Goal: Information Seeking & Learning: Learn about a topic

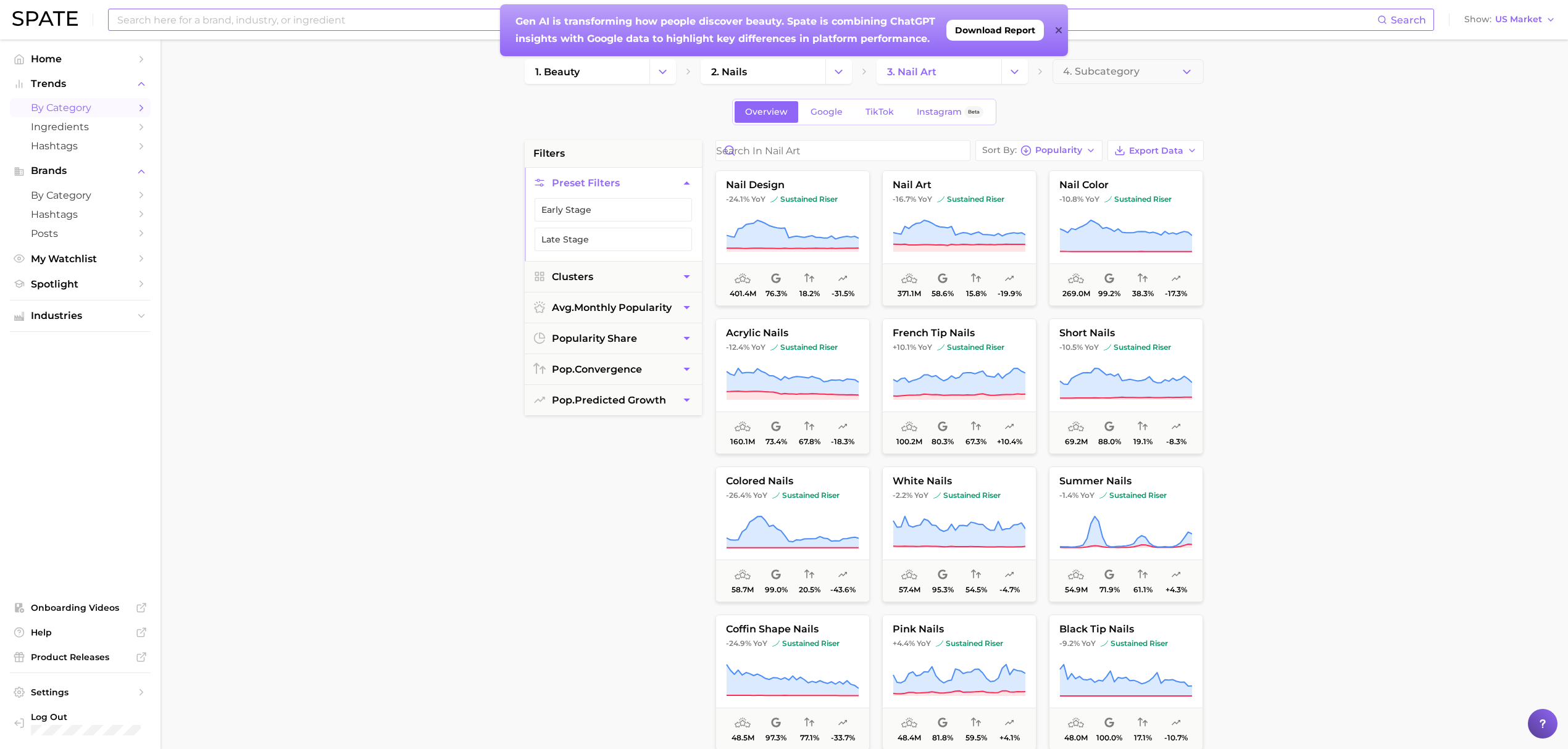
click at [219, 23] on input at bounding box center [747, 20] width 1261 height 21
type input "c"
type input "nail care"
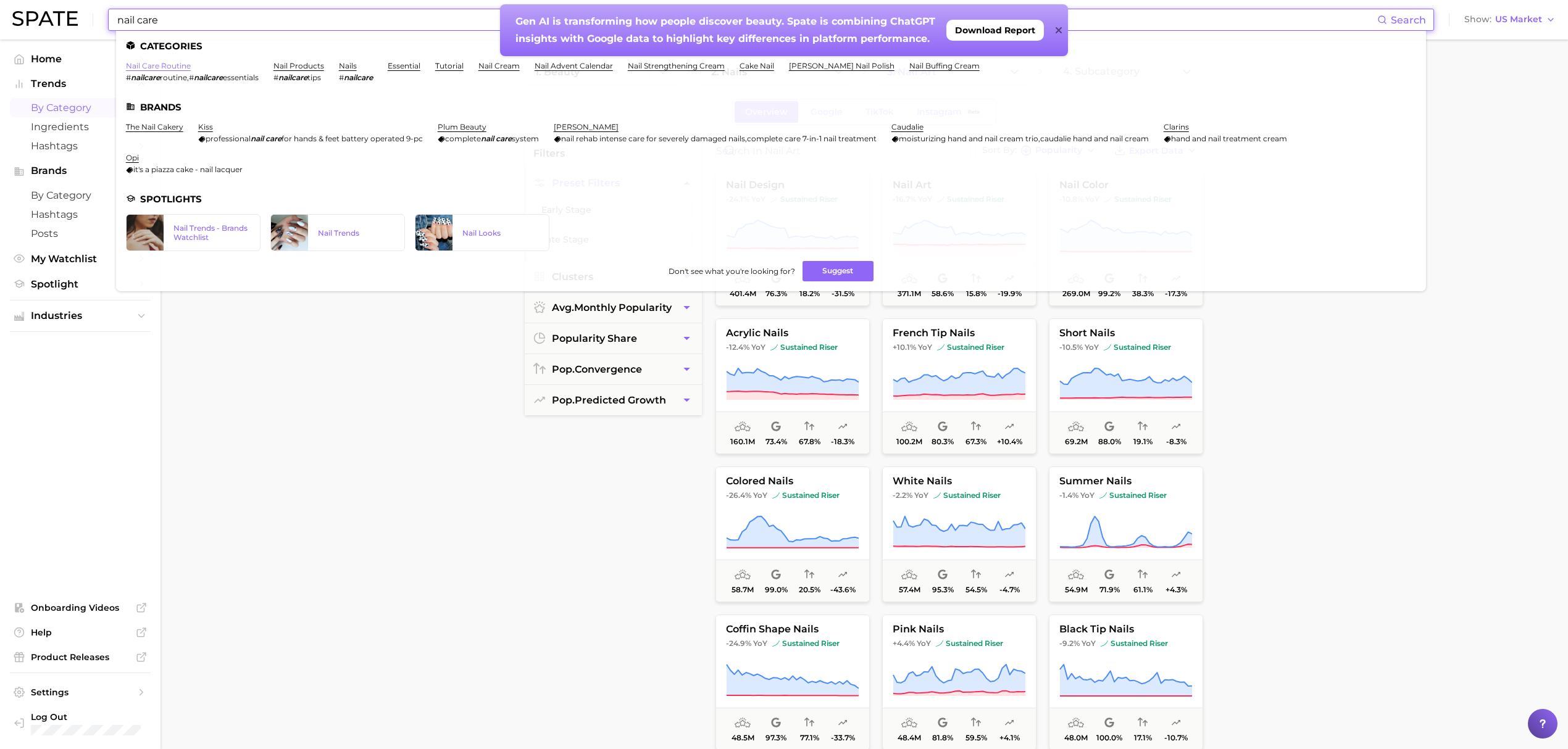
click at [156, 66] on link "nail care routine" at bounding box center [158, 66] width 65 height 9
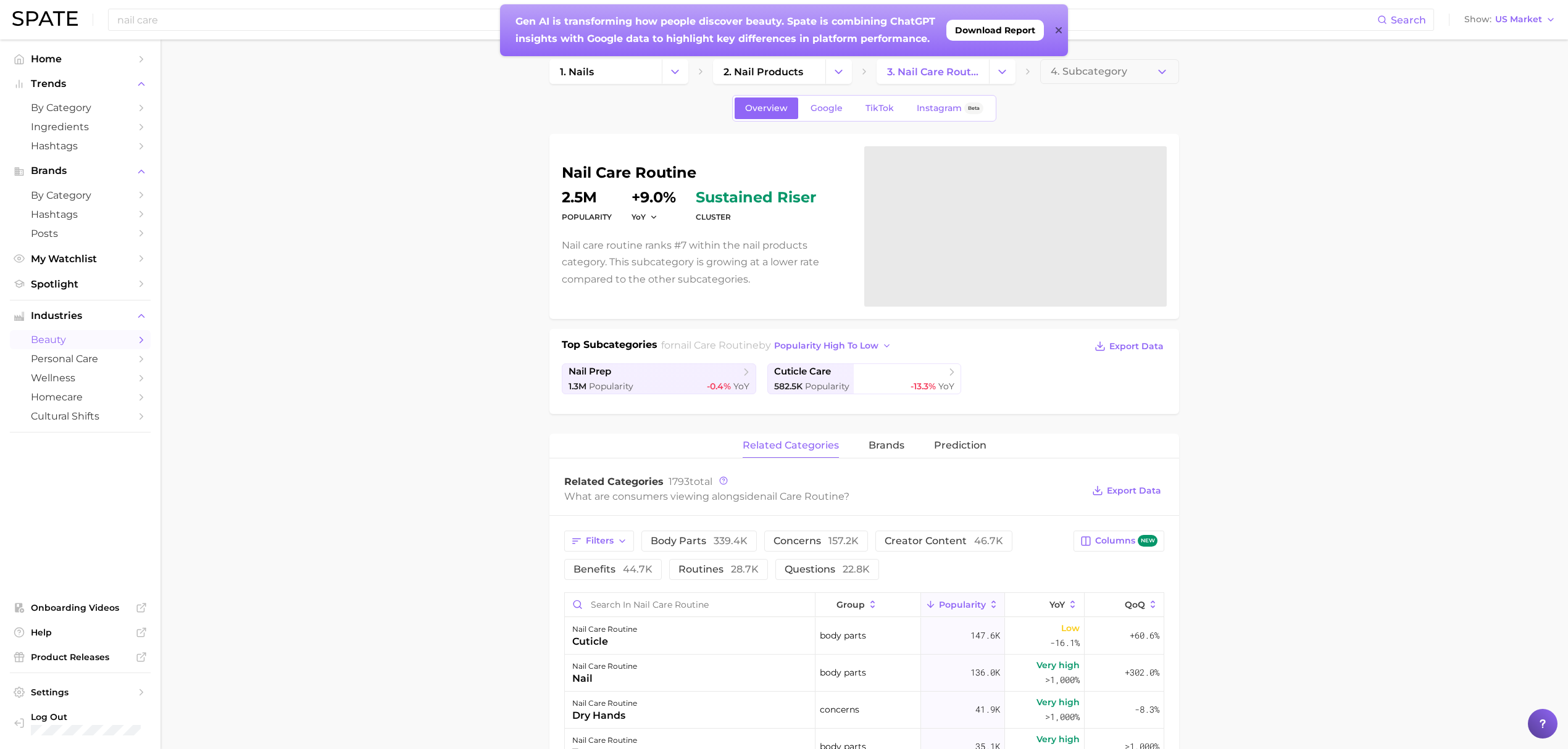
click at [1057, 33] on icon at bounding box center [1058, 30] width 6 height 10
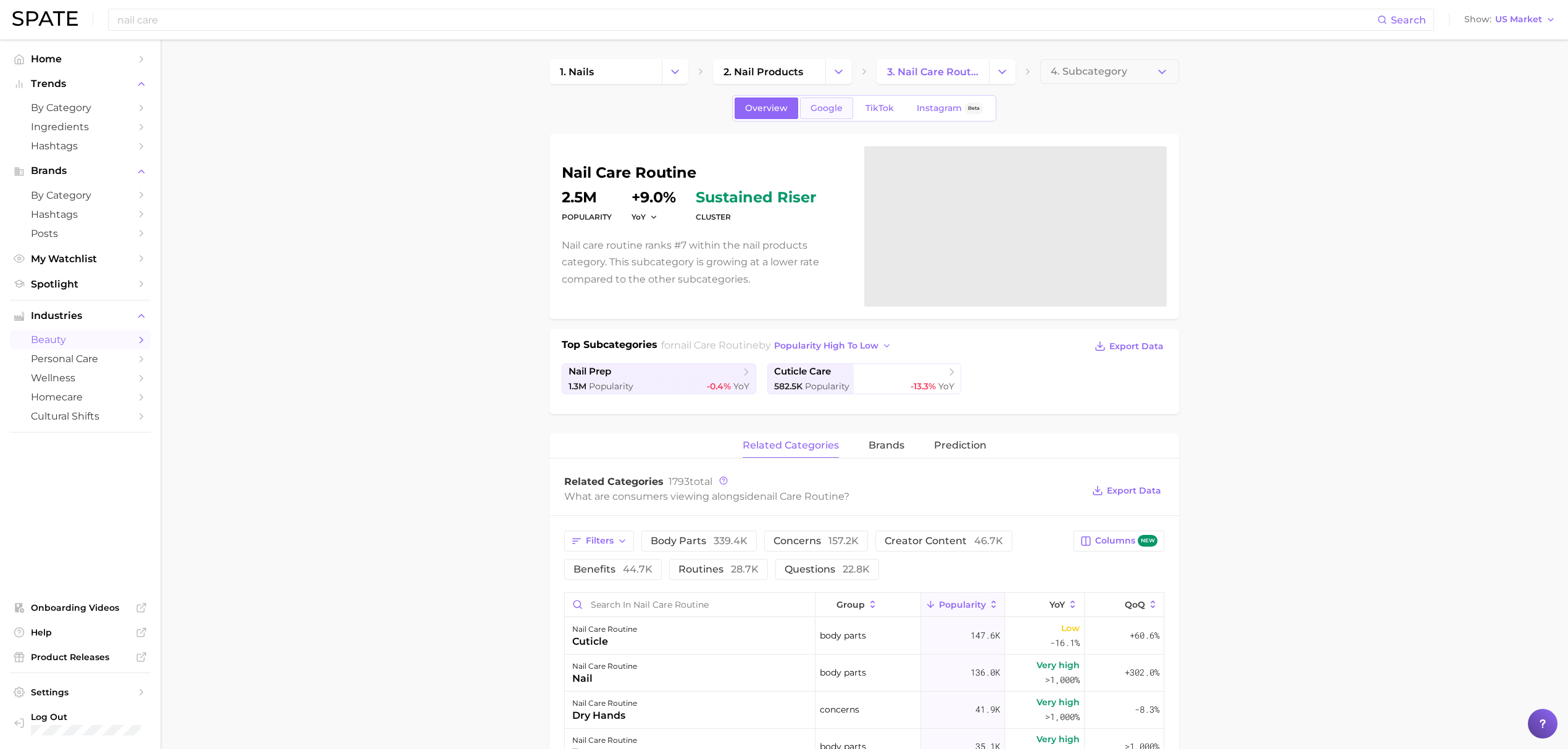
click at [814, 104] on span "Google" at bounding box center [826, 108] width 32 height 11
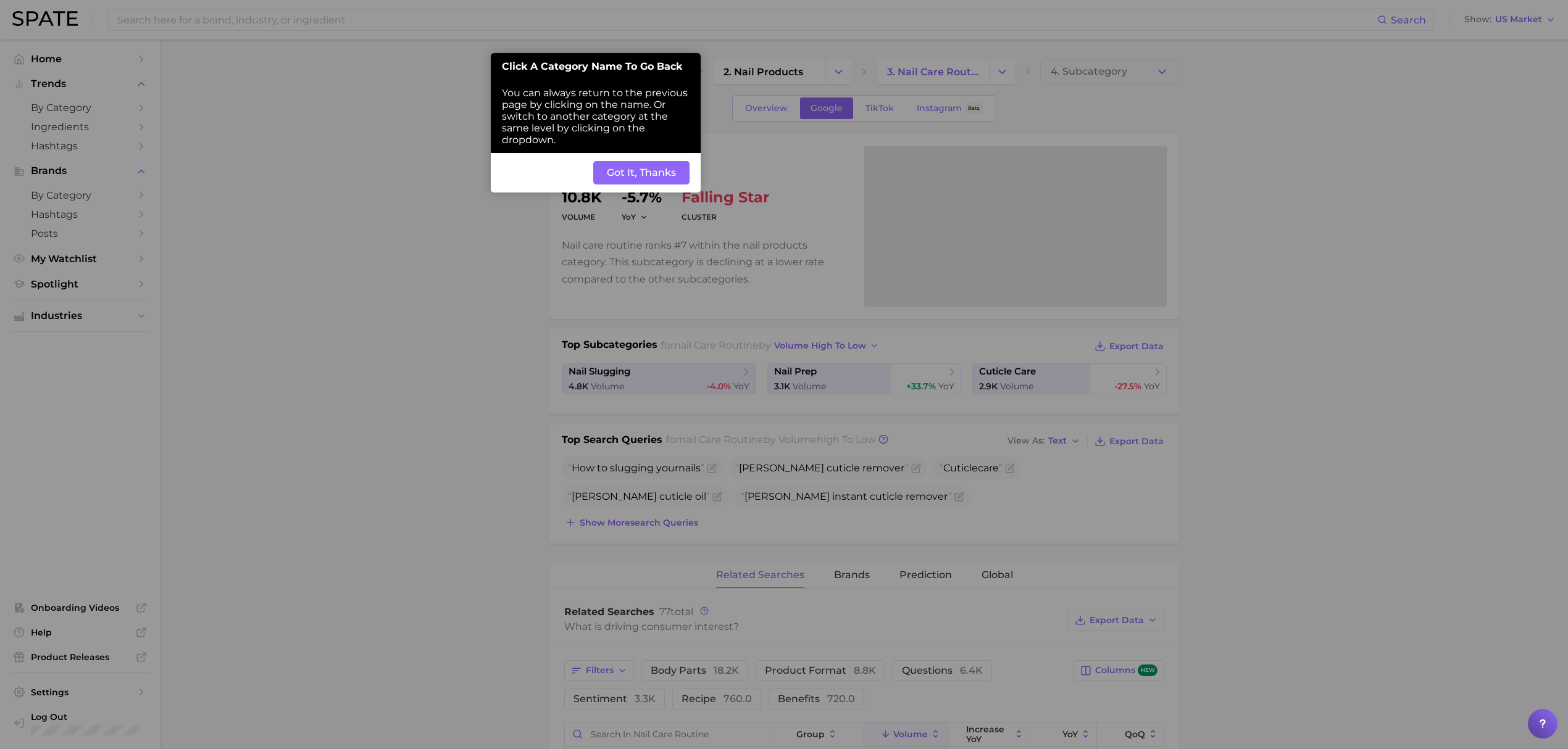
click at [608, 170] on button "Got It, Thanks" at bounding box center [641, 173] width 97 height 24
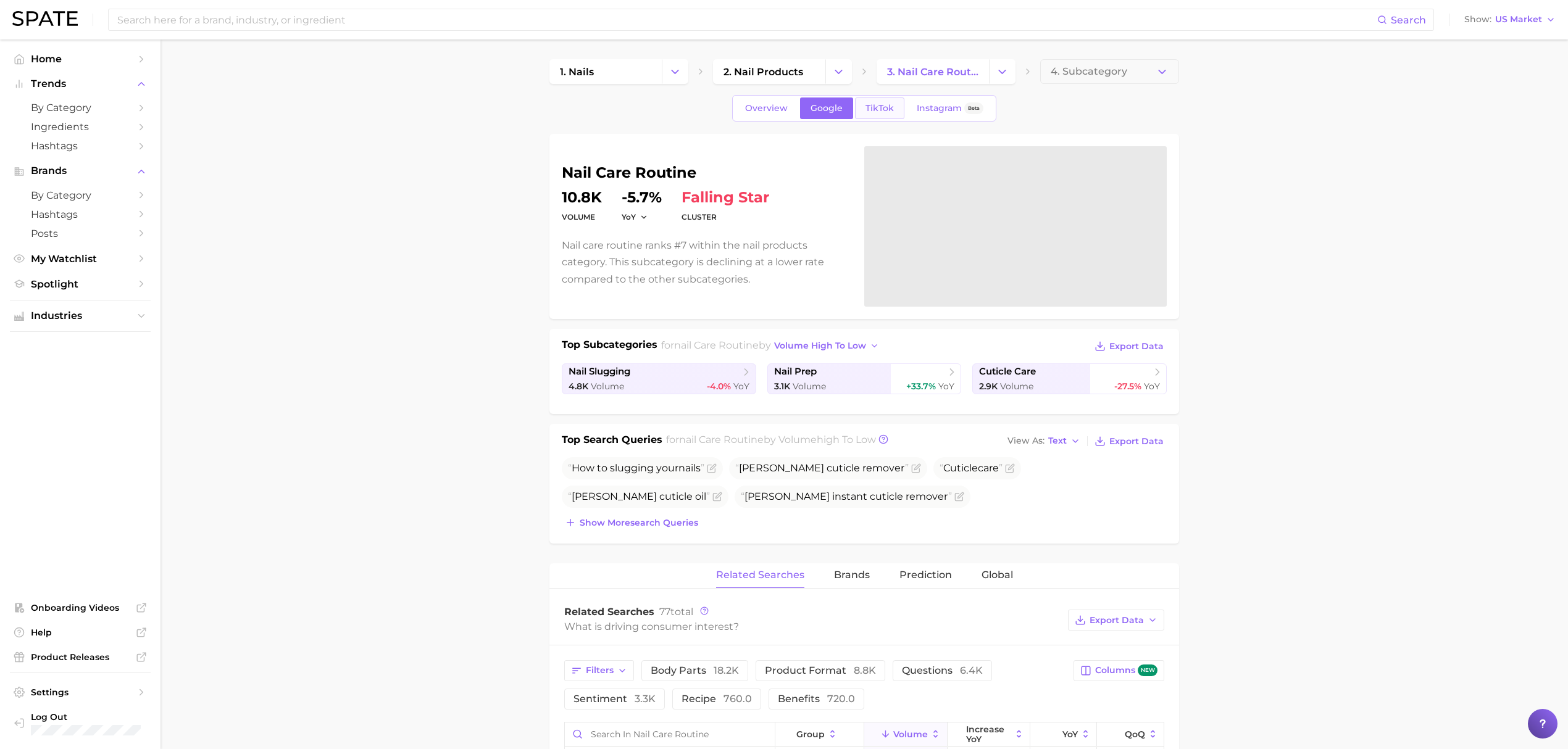
click at [880, 105] on span "TikTok" at bounding box center [879, 108] width 28 height 11
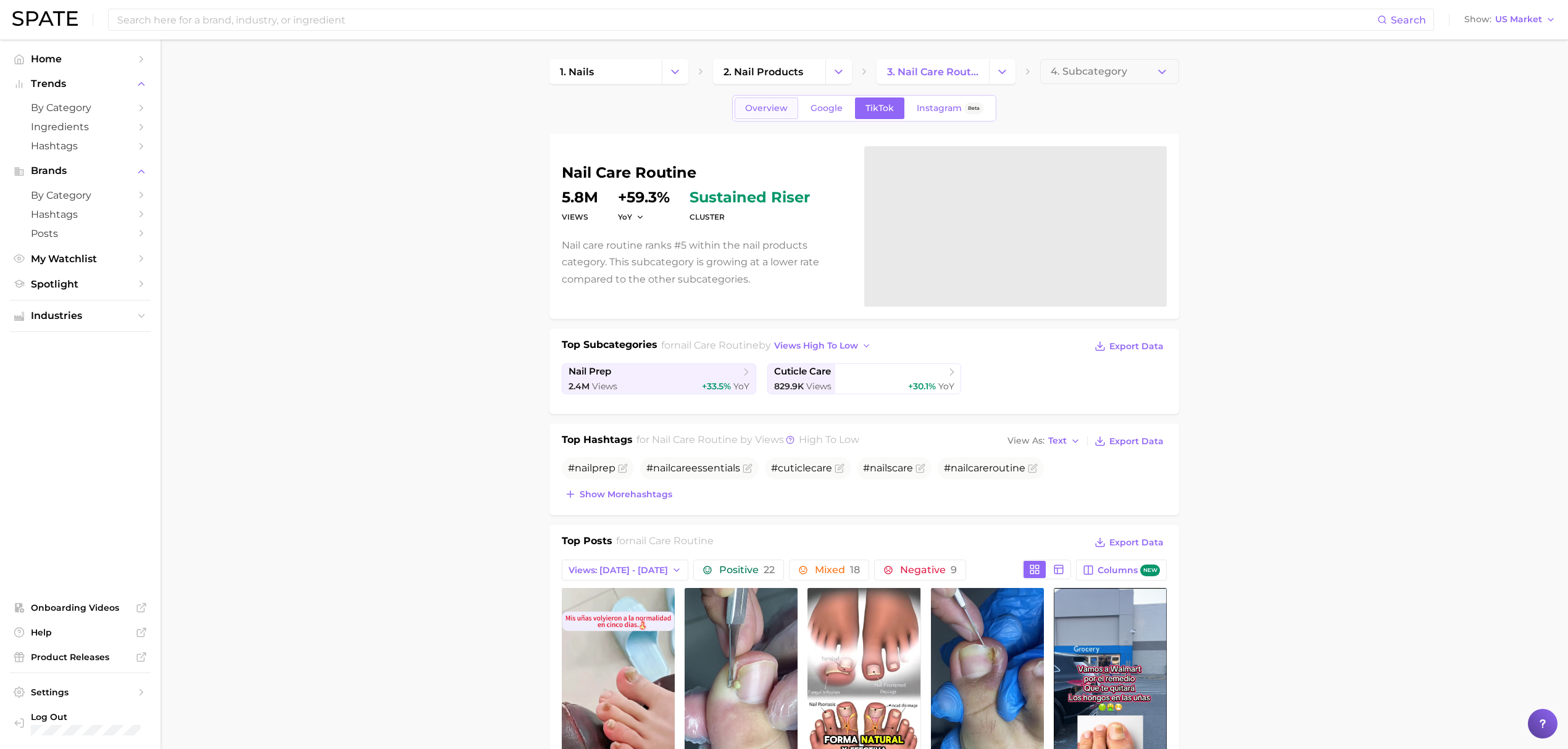
click at [756, 109] on span "Overview" at bounding box center [766, 108] width 43 height 11
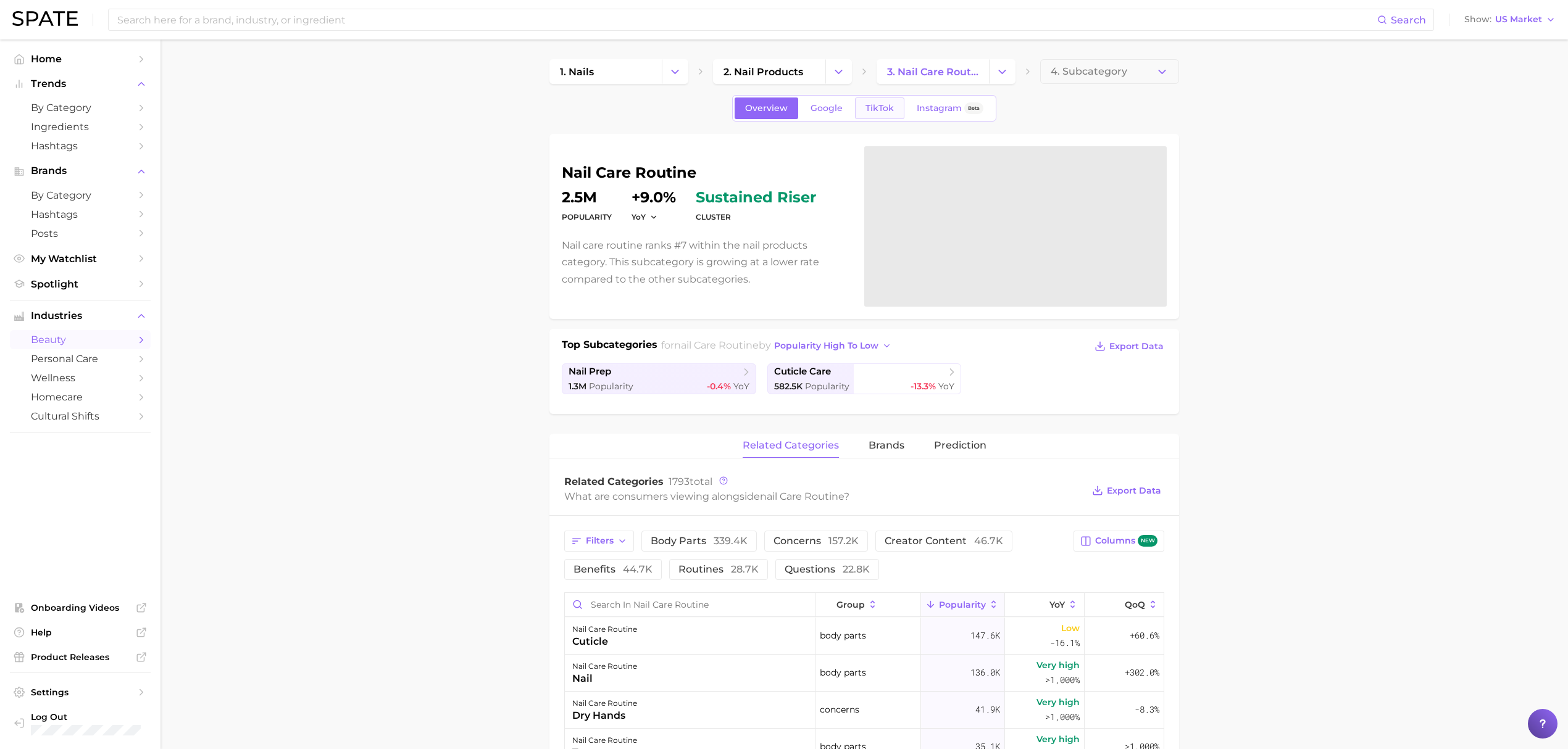
click at [869, 97] on link "TikTok" at bounding box center [879, 108] width 49 height 22
